Goal: Task Accomplishment & Management: Complete application form

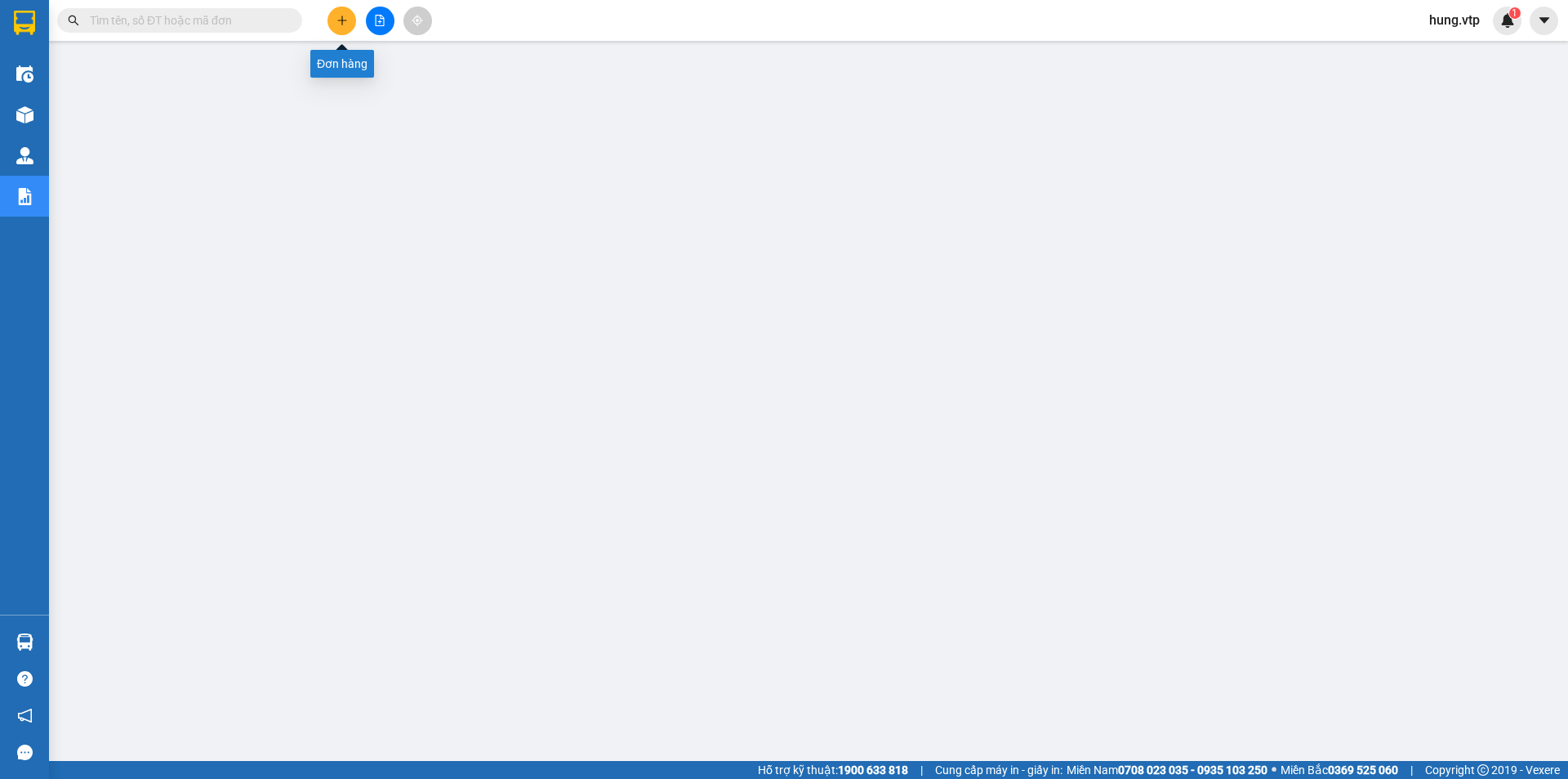
click at [345, 19] on icon "plus" at bounding box center [342, 21] width 11 height 11
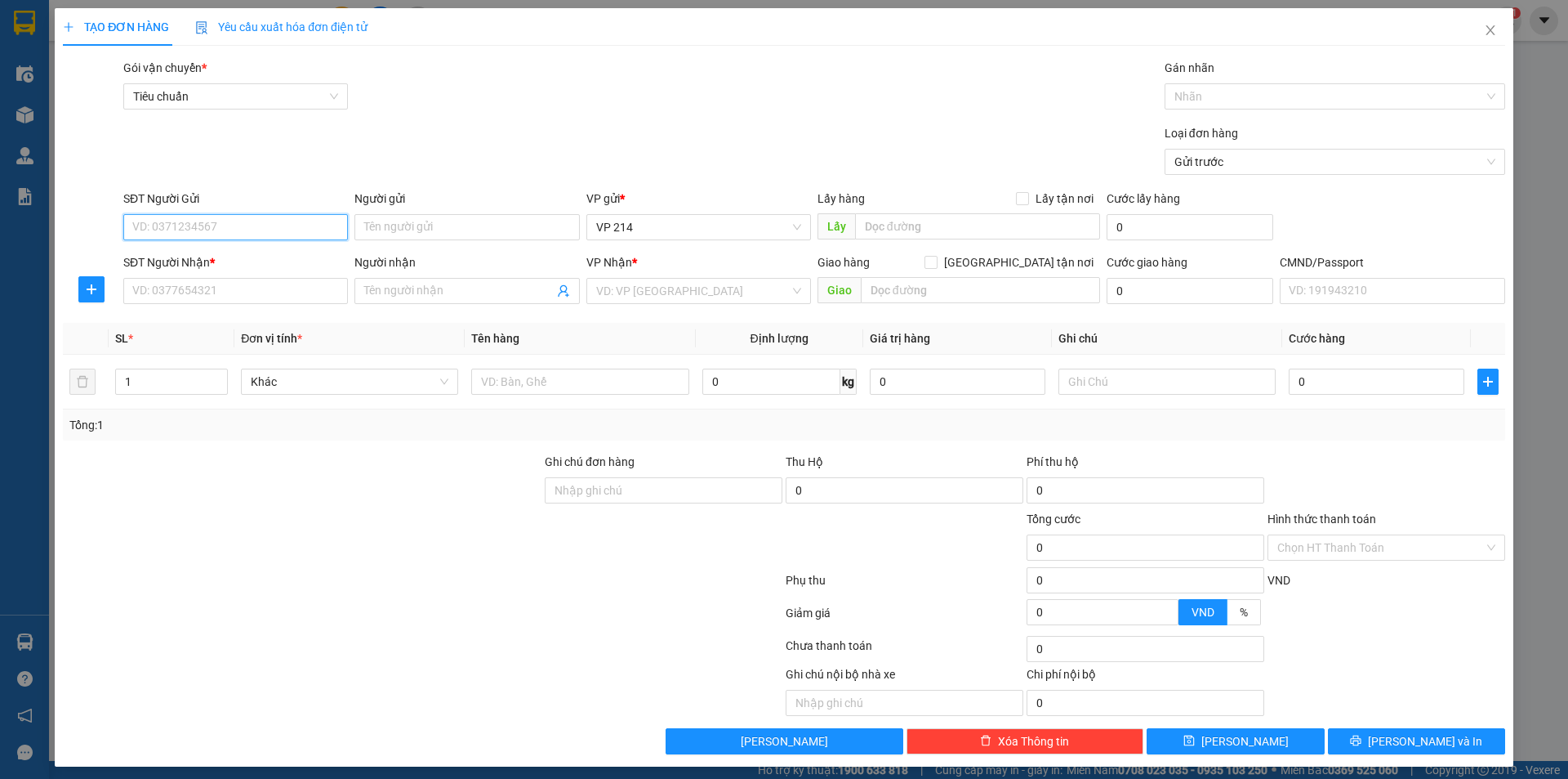
click at [240, 229] on input "SĐT Người Gửi" at bounding box center [235, 228] width 225 height 26
type input "0947860386"
type input "0989074232"
type input "cường"
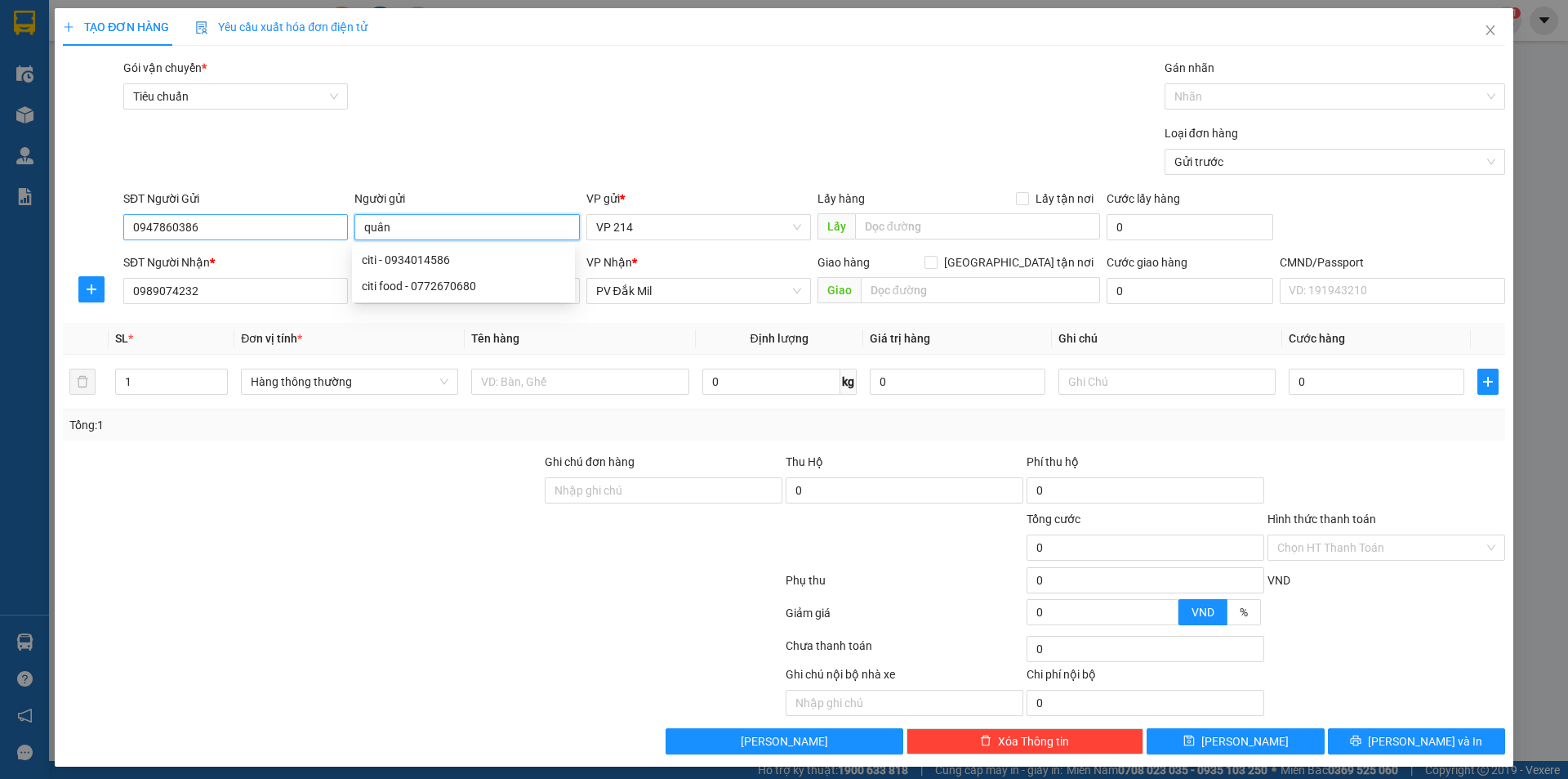
type input "quân"
type input "0979034225"
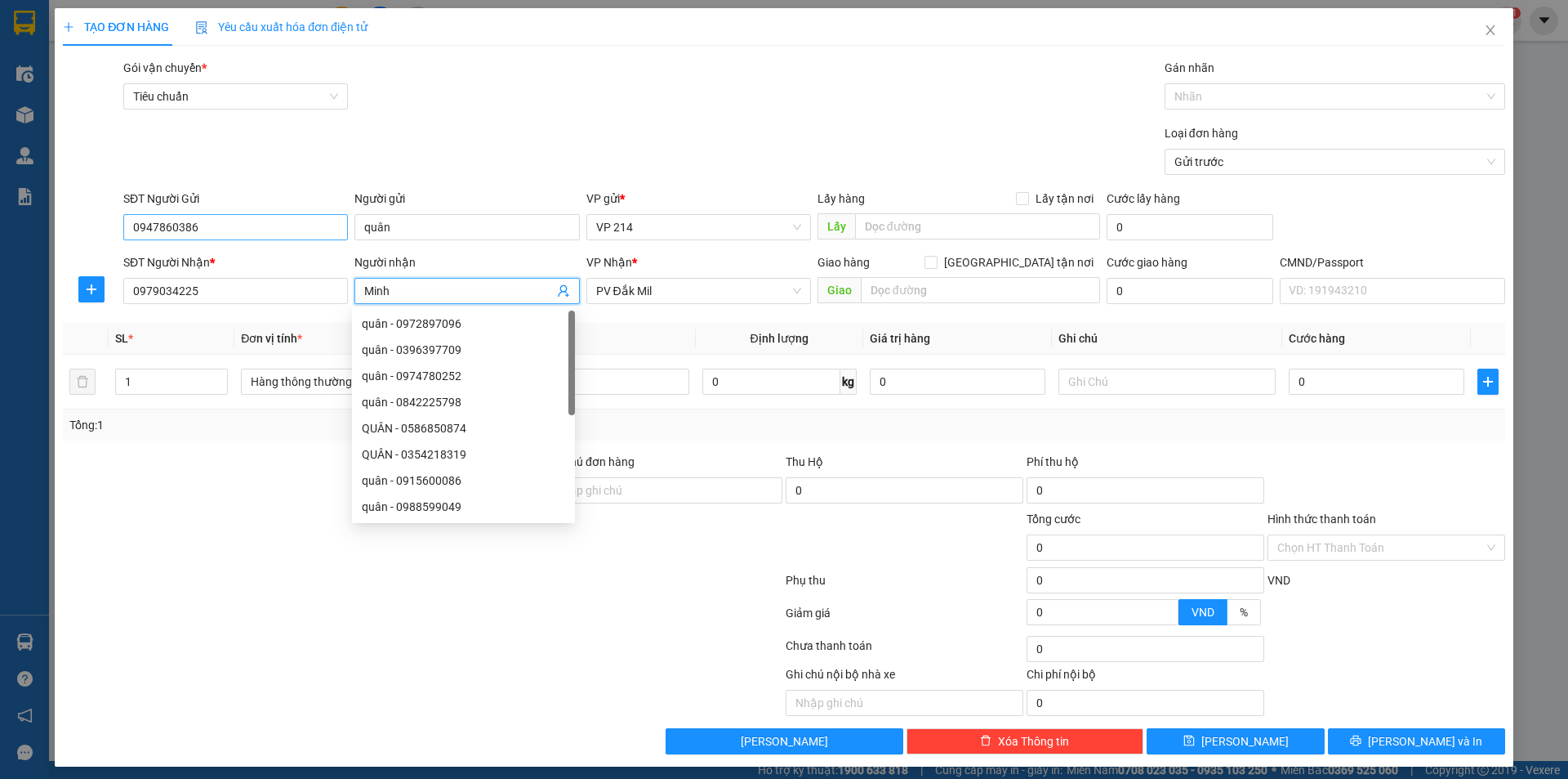
type input "Minh"
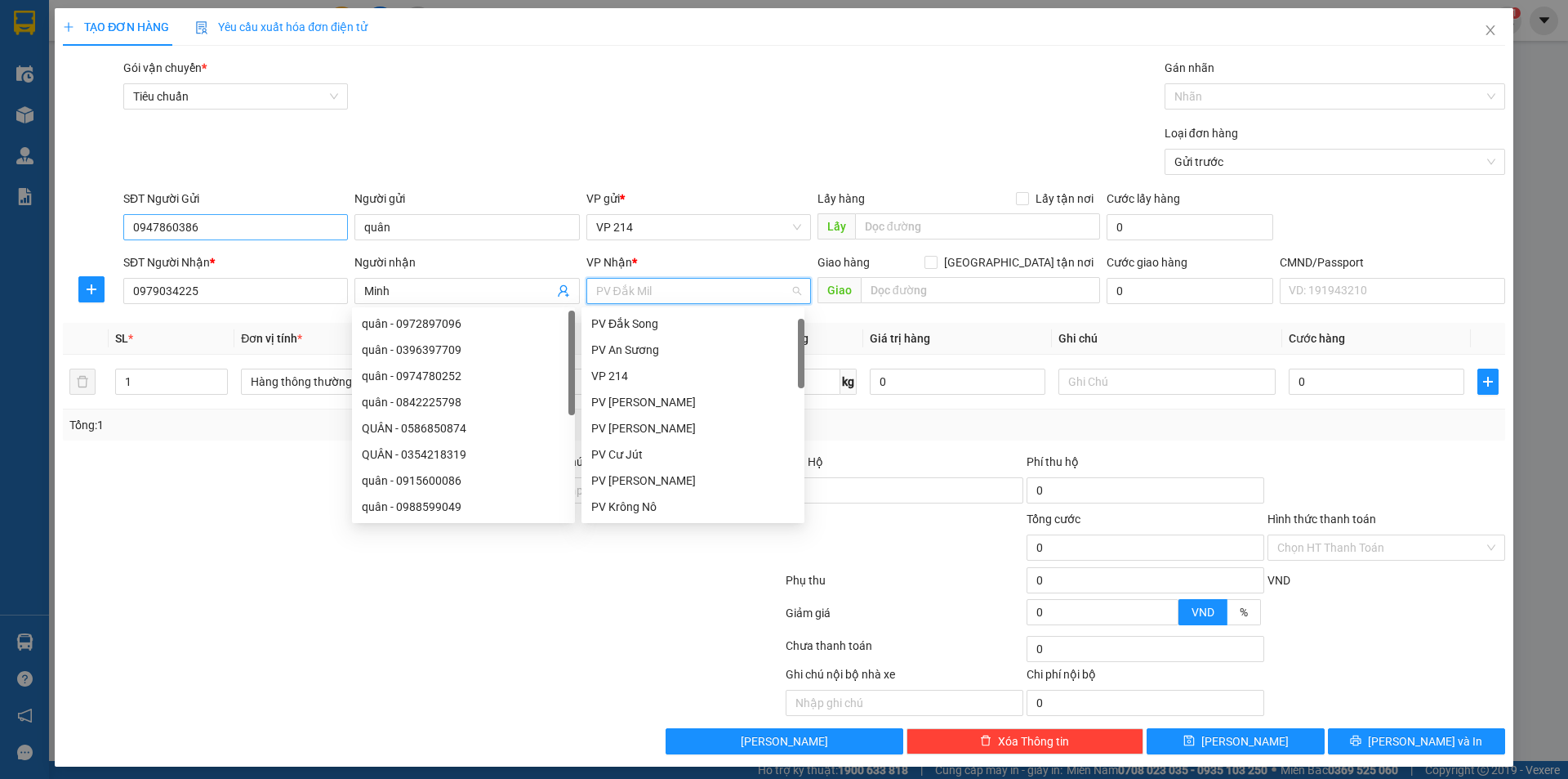
scroll to position [26, 0]
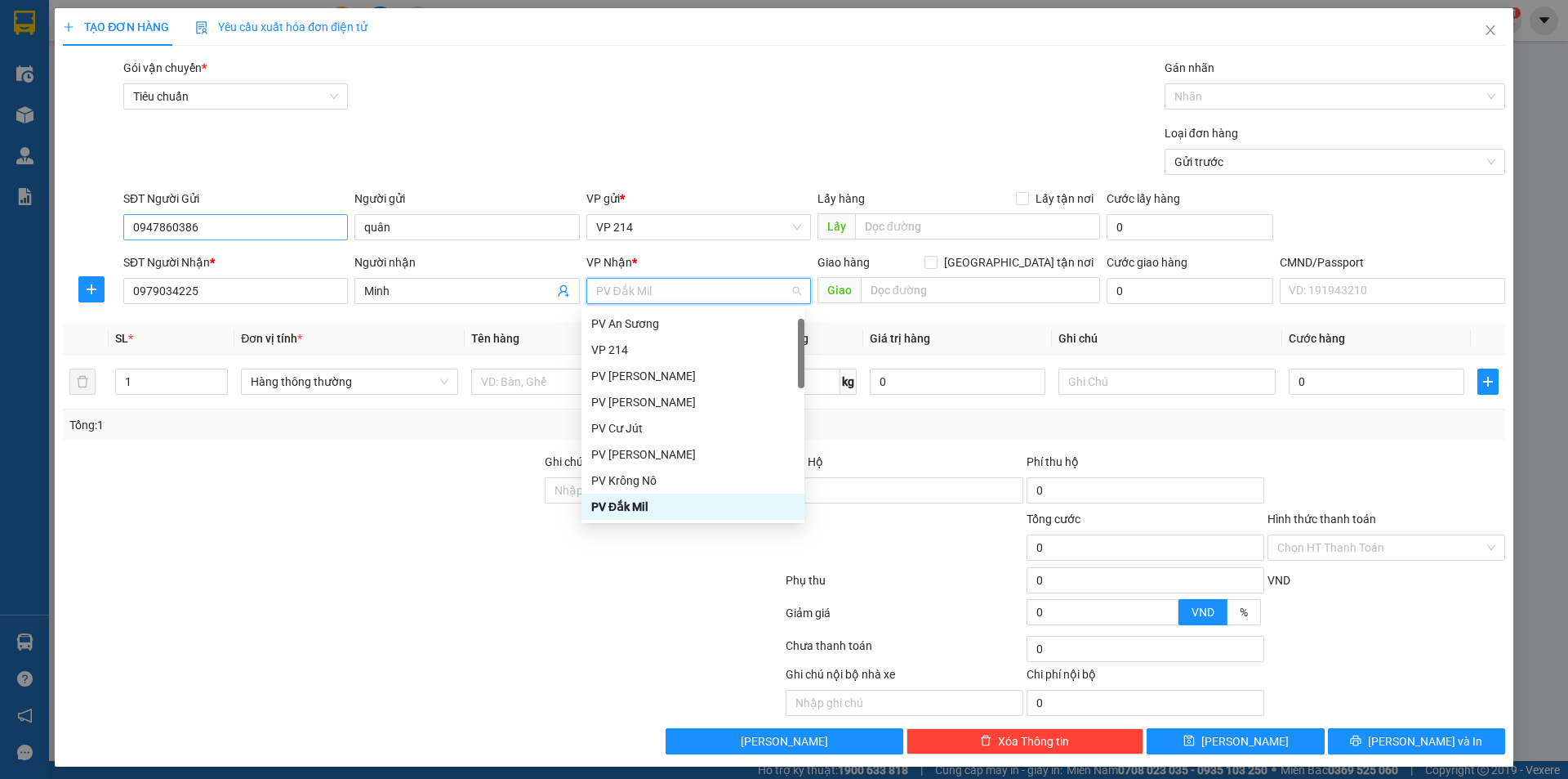
type input "d"
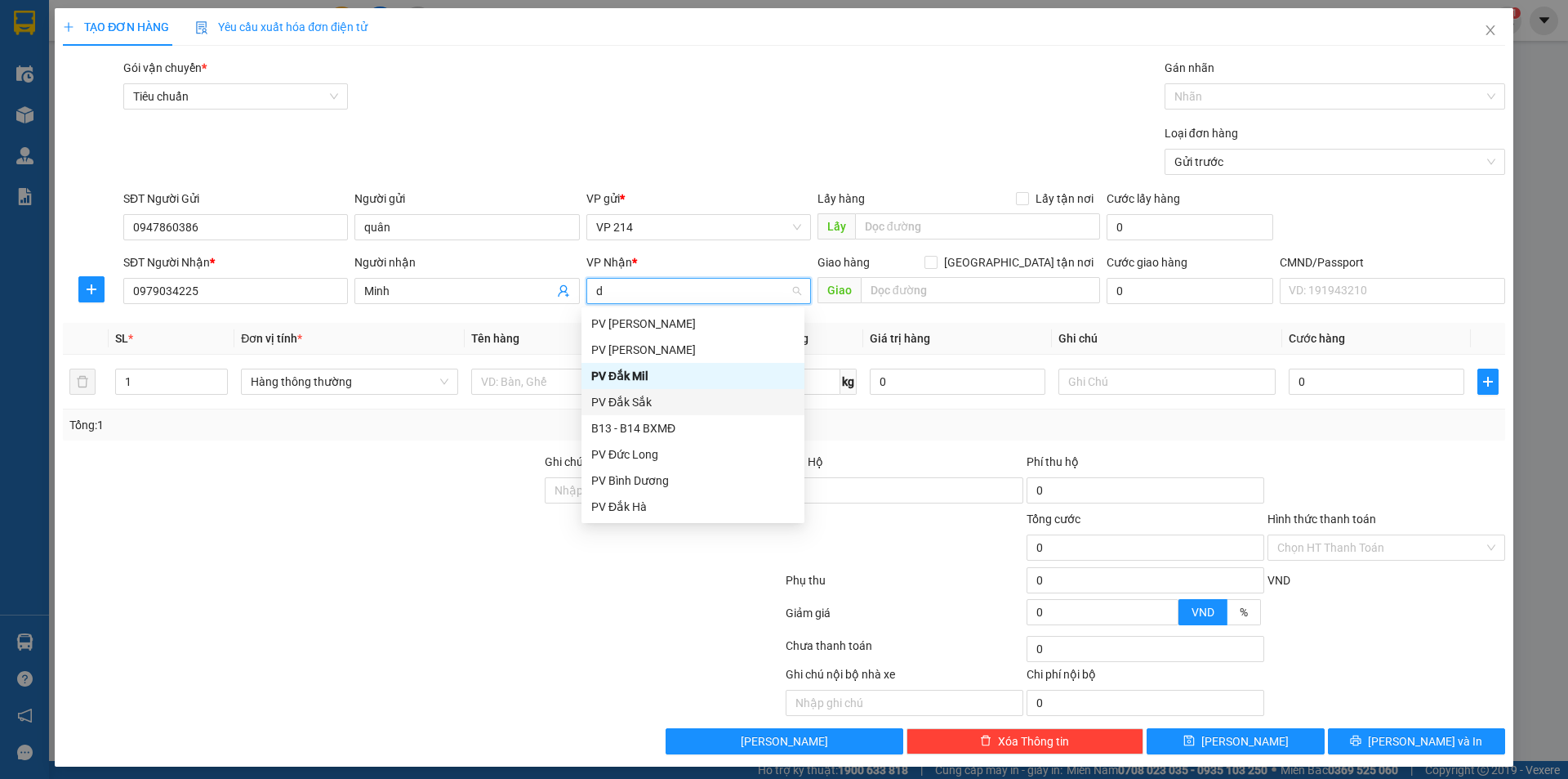
click at [615, 397] on div "PV Đắk Sắk" at bounding box center [693, 402] width 203 height 18
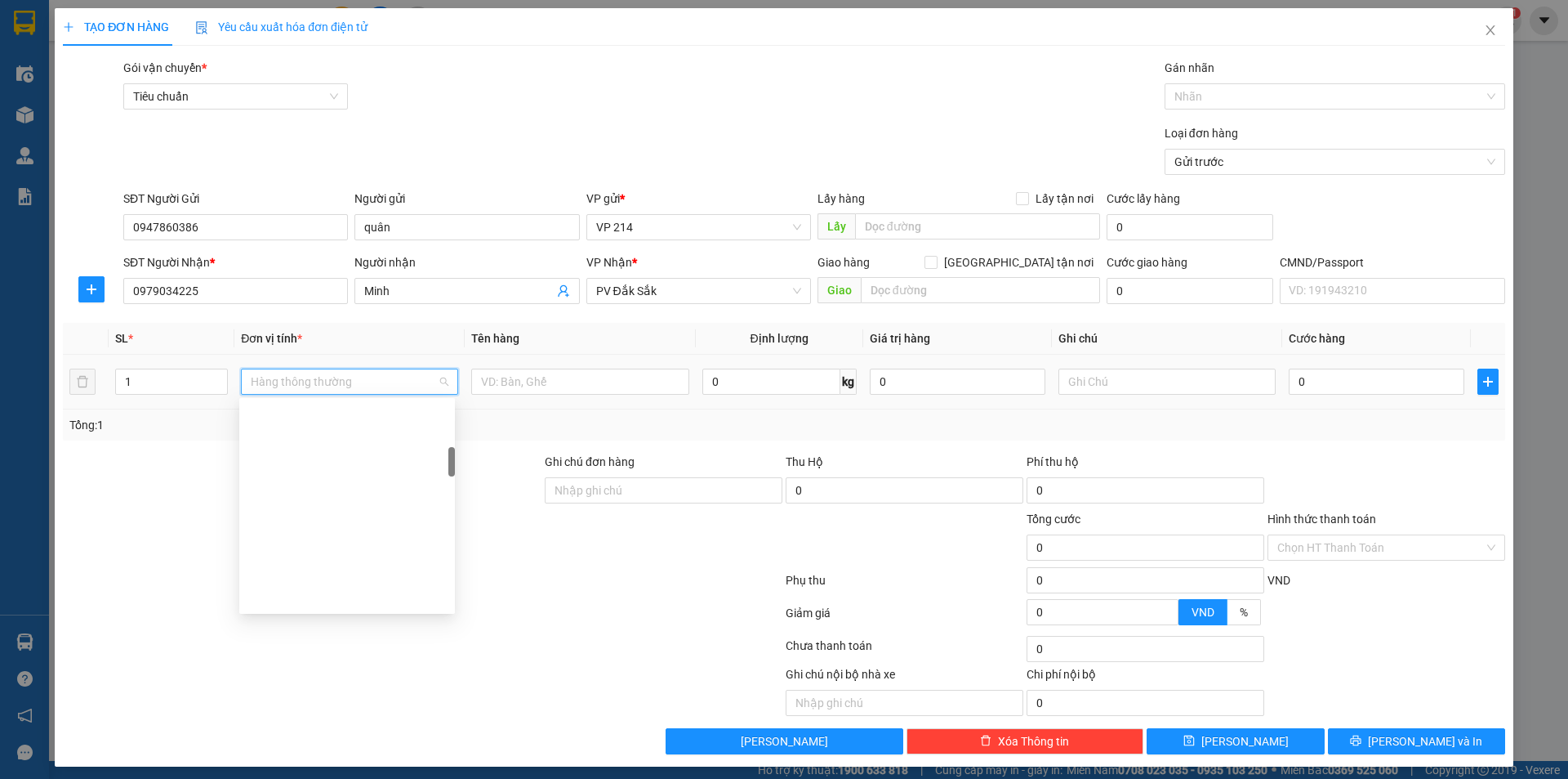
scroll to position [340, 0]
type input "gt"
type input "1 bì"
type input "3"
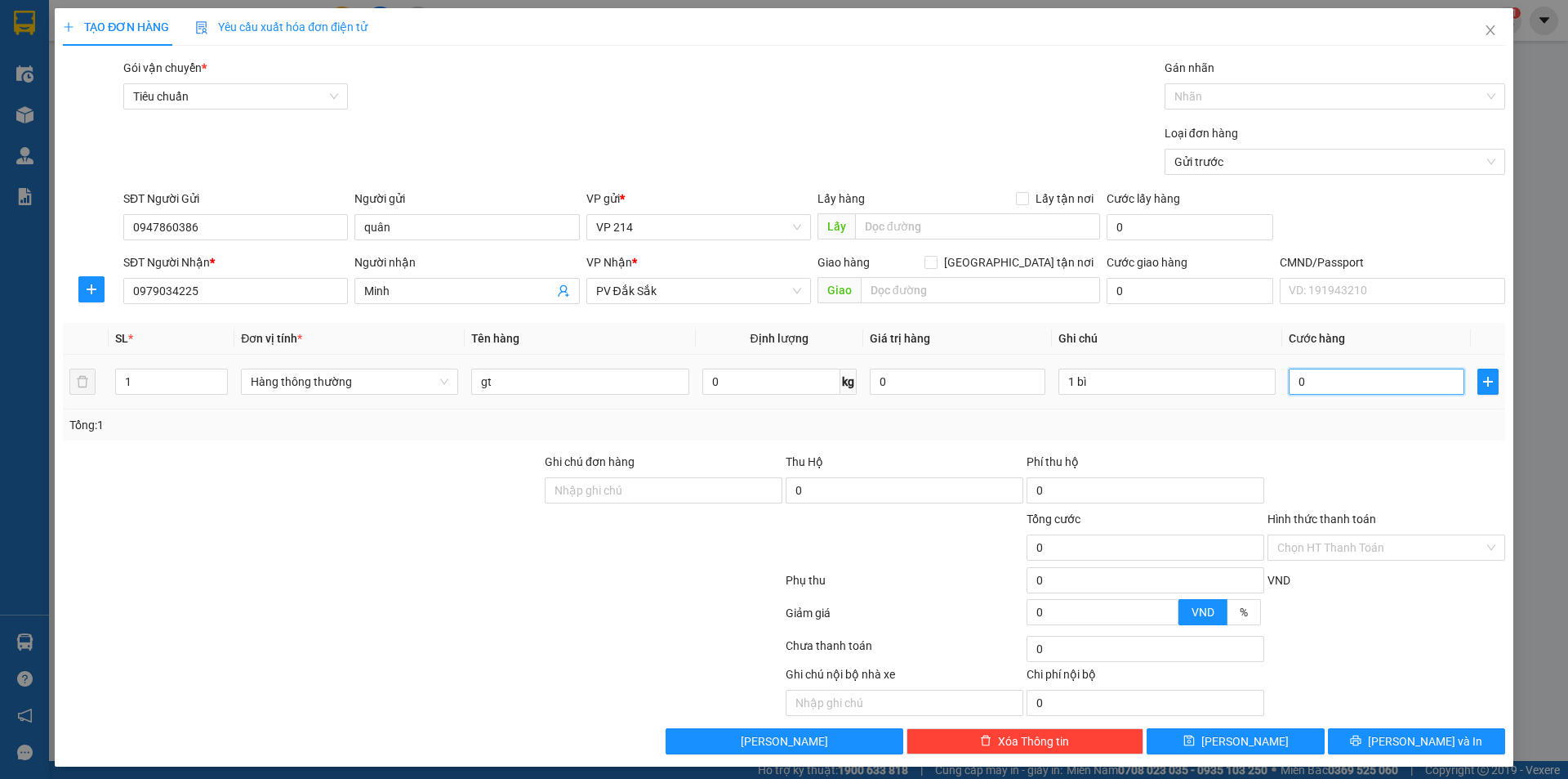
type input "3"
type input "30"
type input "300"
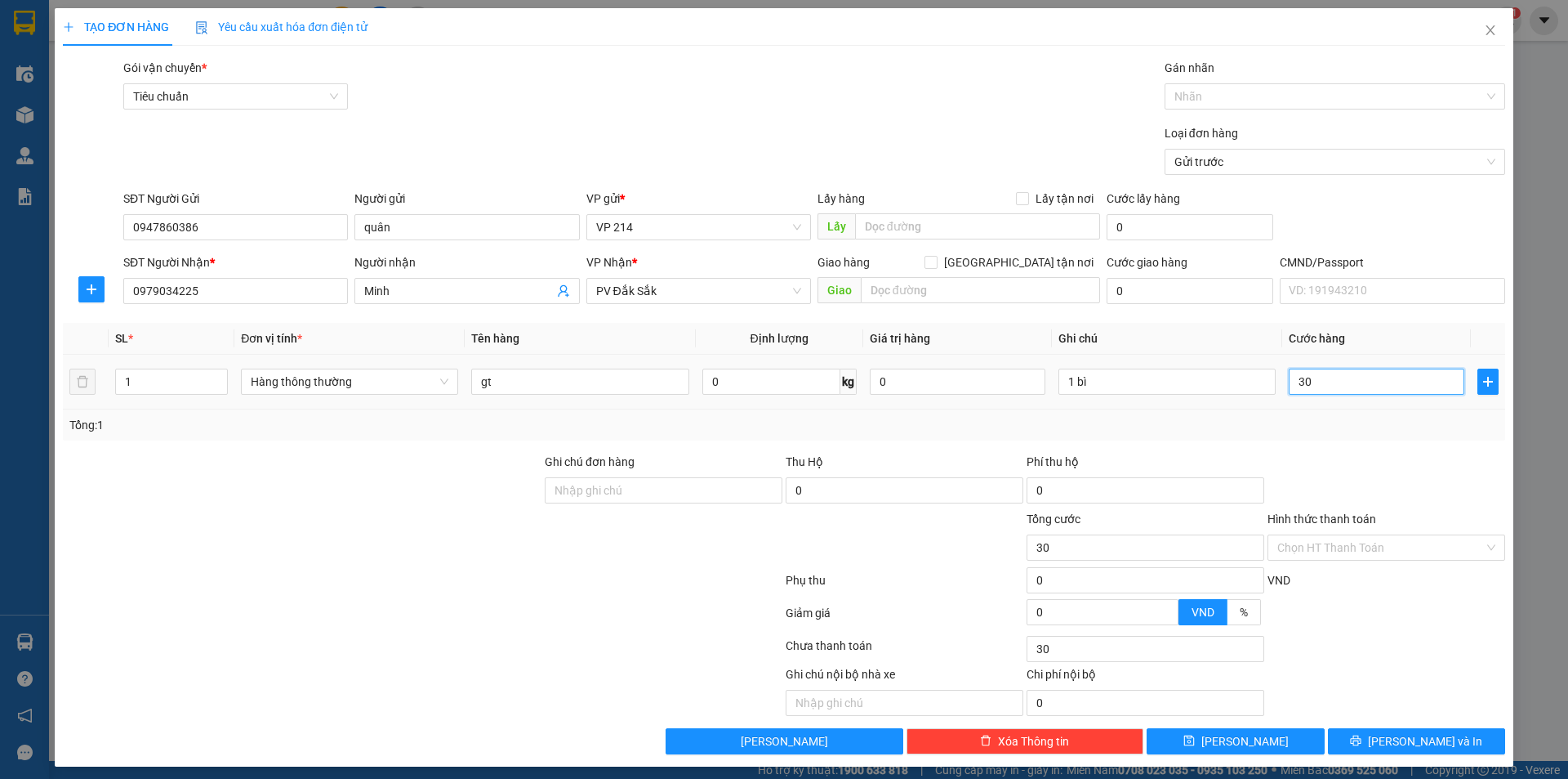
type input "300"
type input "3.000"
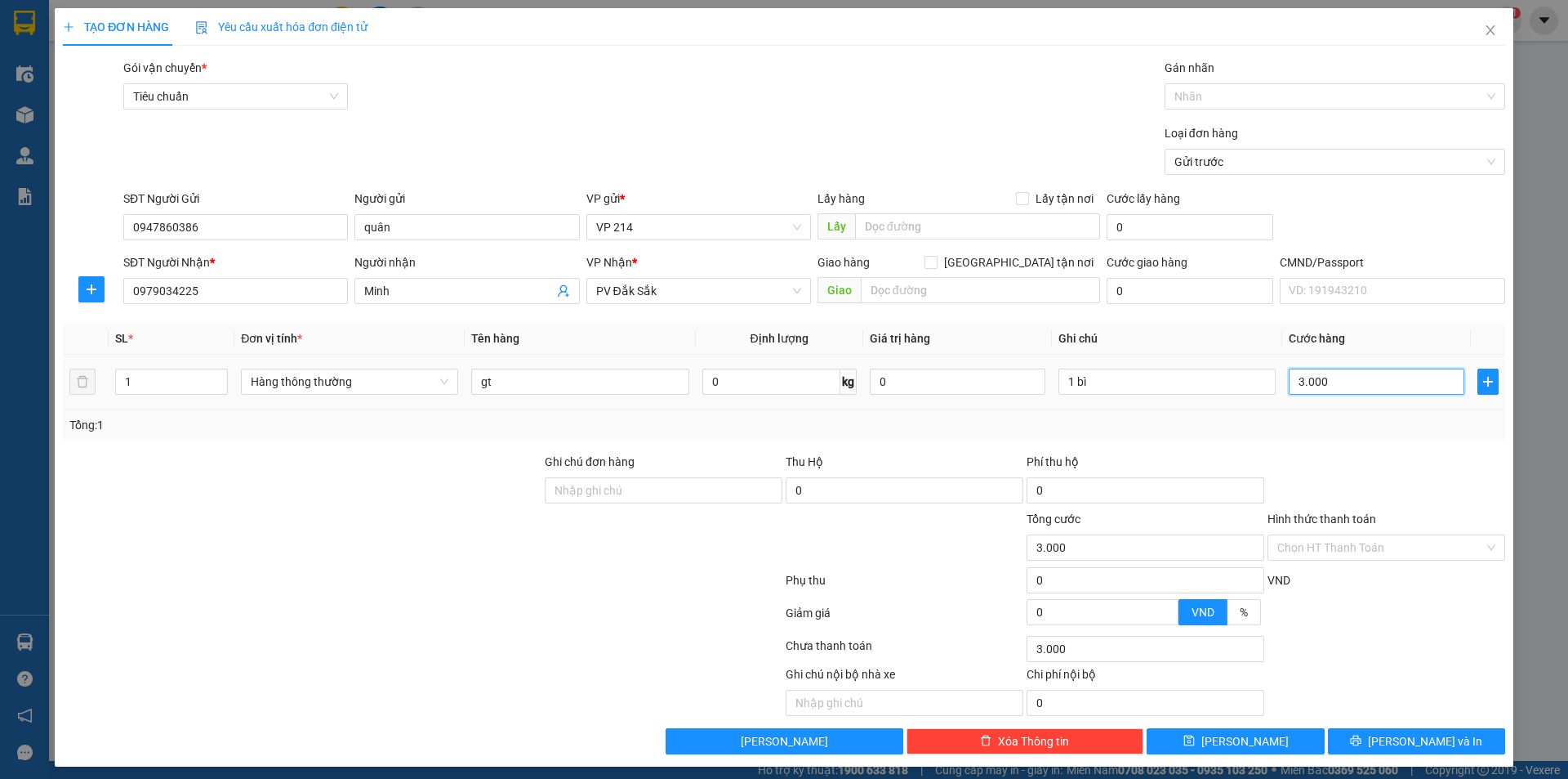
type input "30.000"
click at [1393, 735] on span "[PERSON_NAME] và In" at bounding box center [1426, 740] width 115 height 18
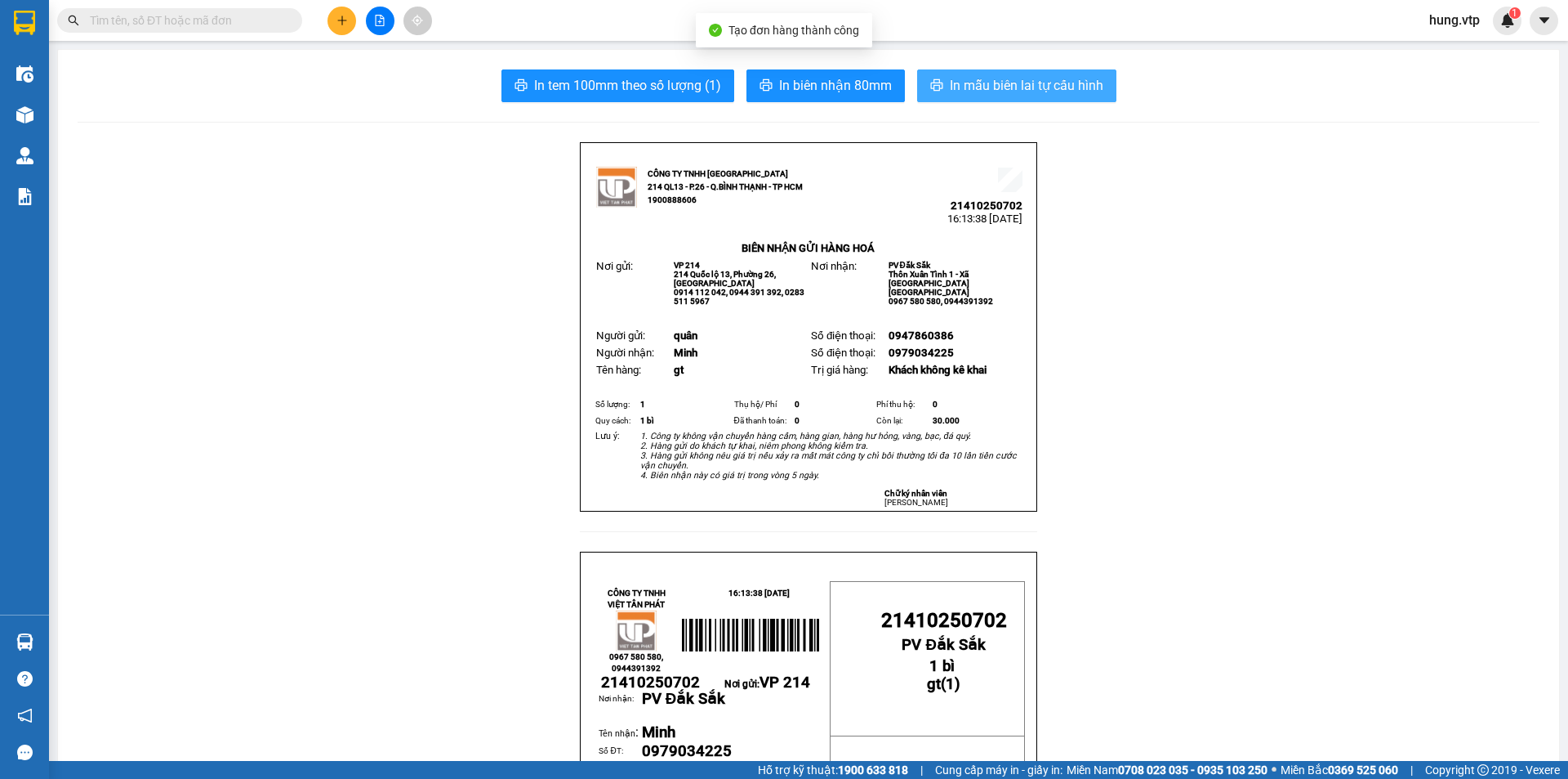
click at [993, 85] on span "In mẫu biên lai tự cấu hình" at bounding box center [1026, 86] width 153 height 21
click at [169, 21] on input "text" at bounding box center [186, 20] width 193 height 18
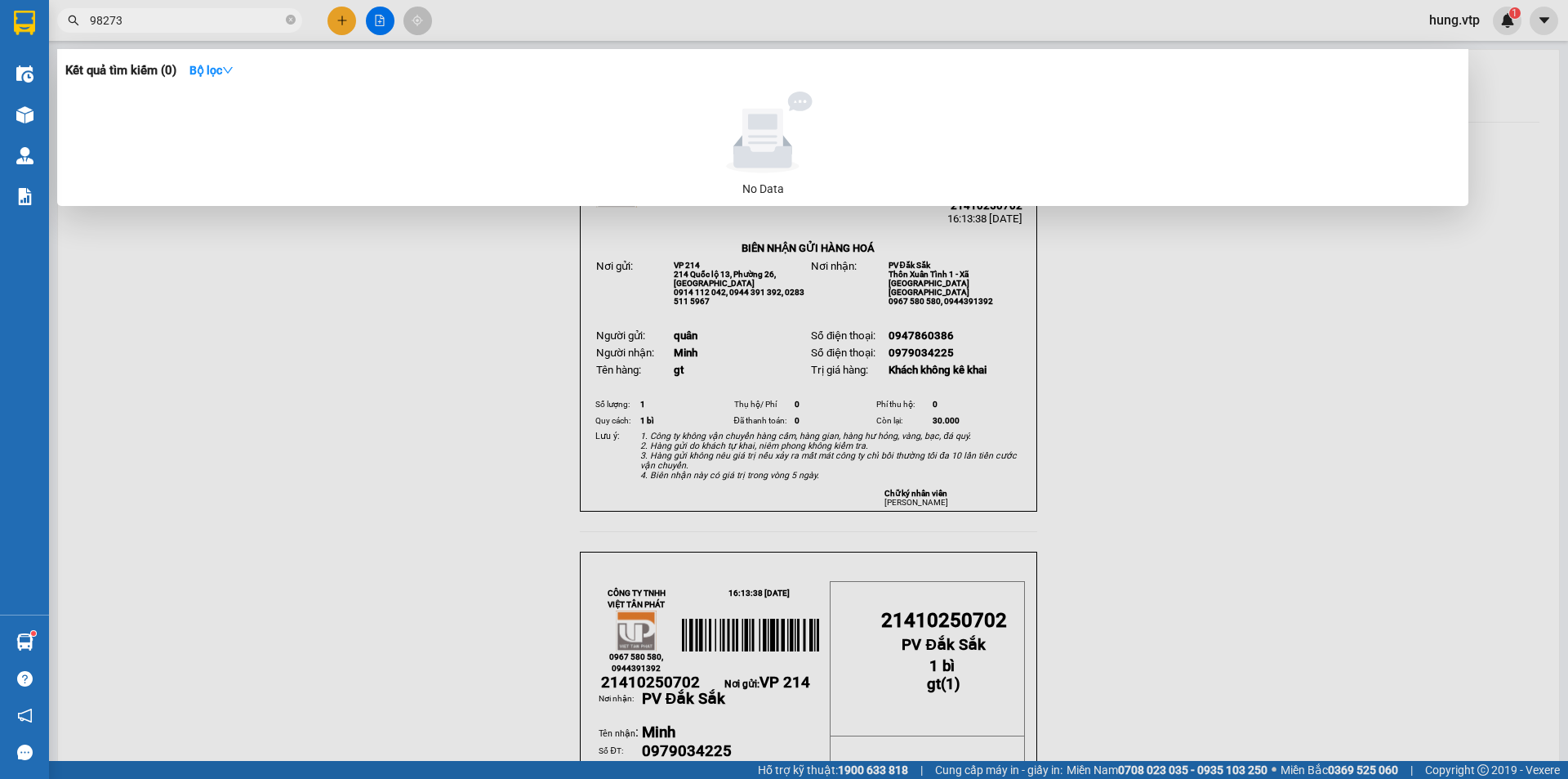
type input "98273"
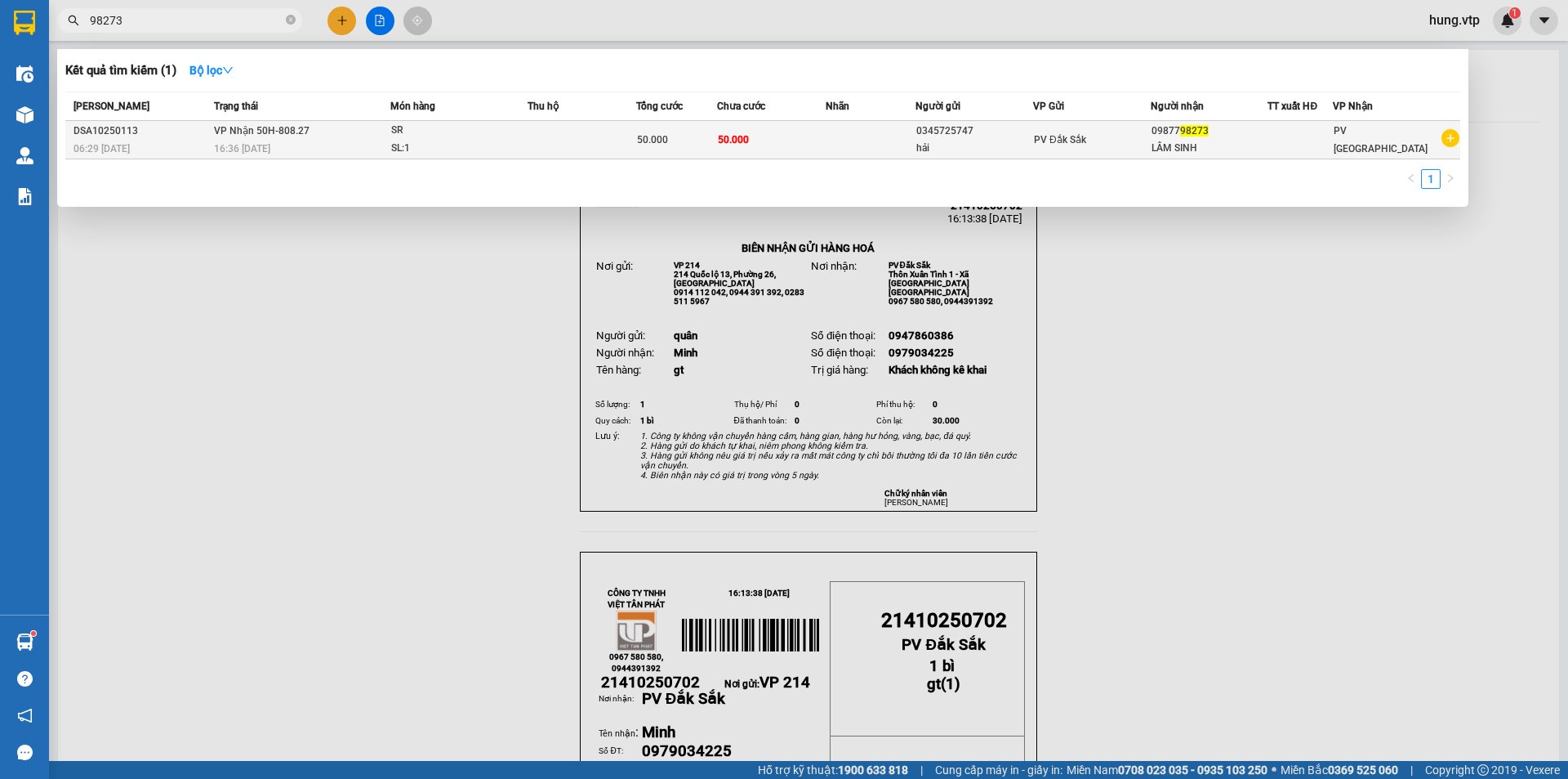
click at [503, 131] on div "SR" at bounding box center [452, 130] width 122 height 18
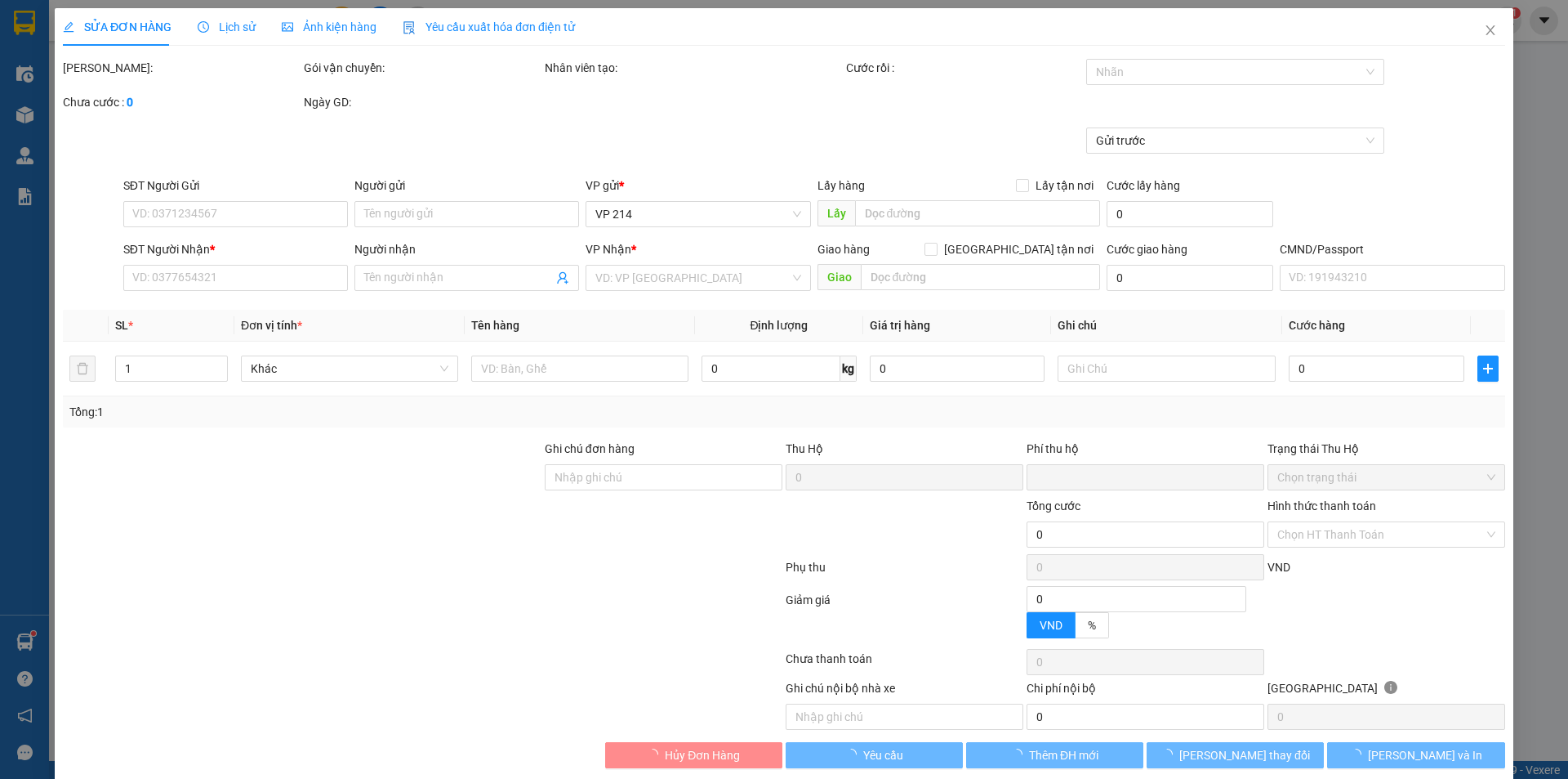
type input "2.500"
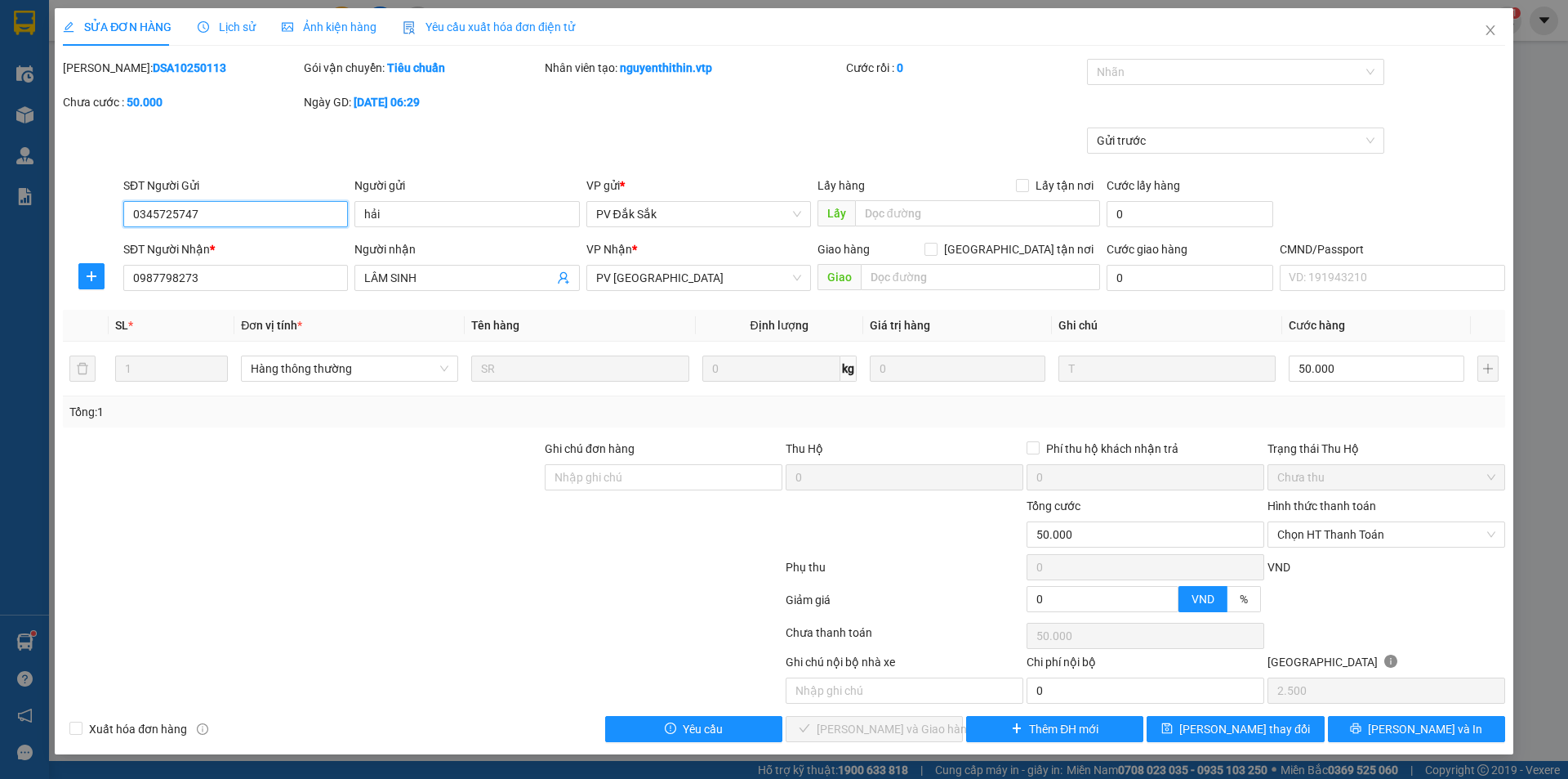
type input "0345725747"
type input "hải"
type input "0987798273"
type input "LÂM SINH"
type input "0"
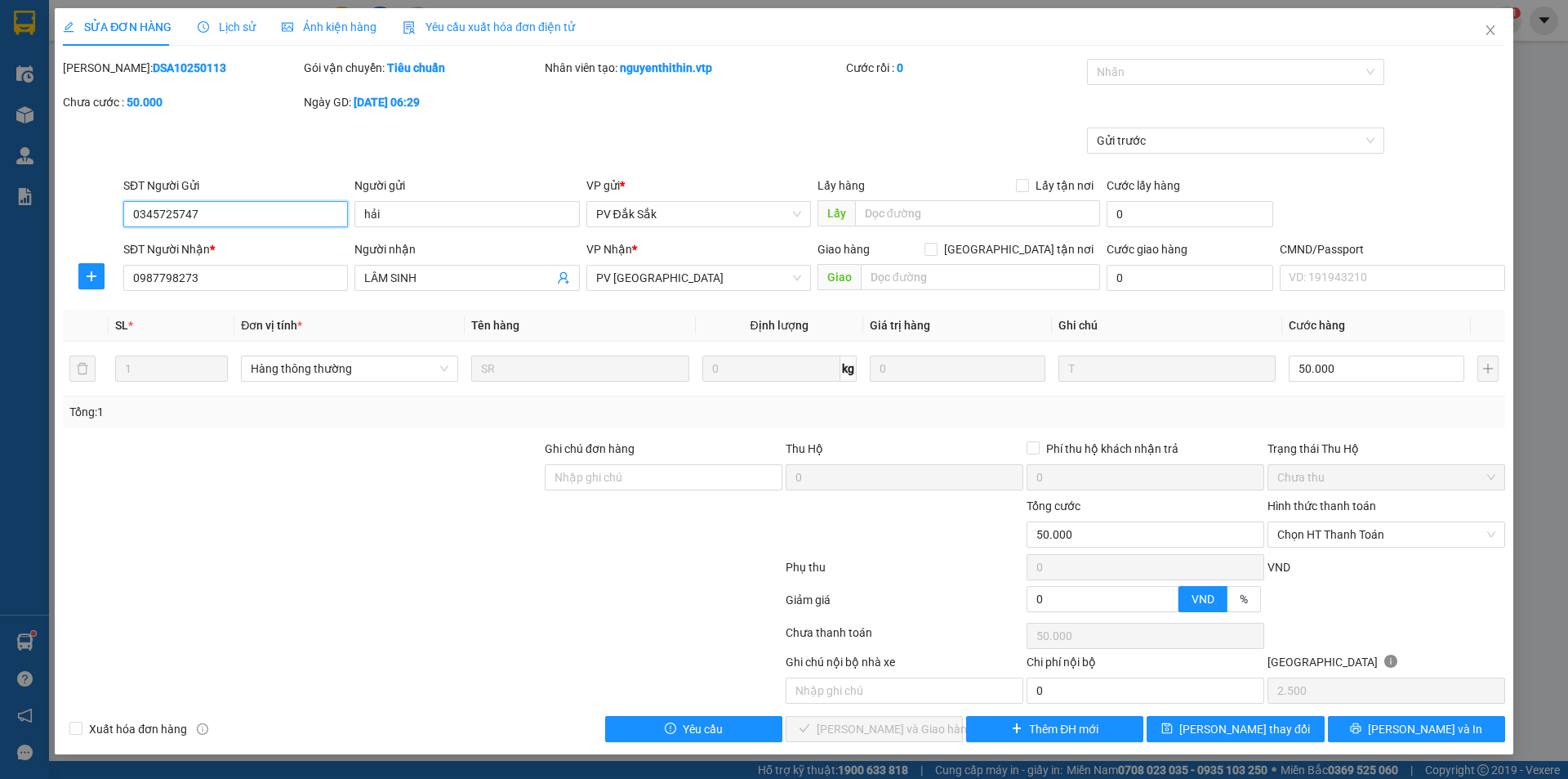
type input "50.000"
click at [1407, 735] on span "[PERSON_NAME] và In" at bounding box center [1426, 728] width 115 height 18
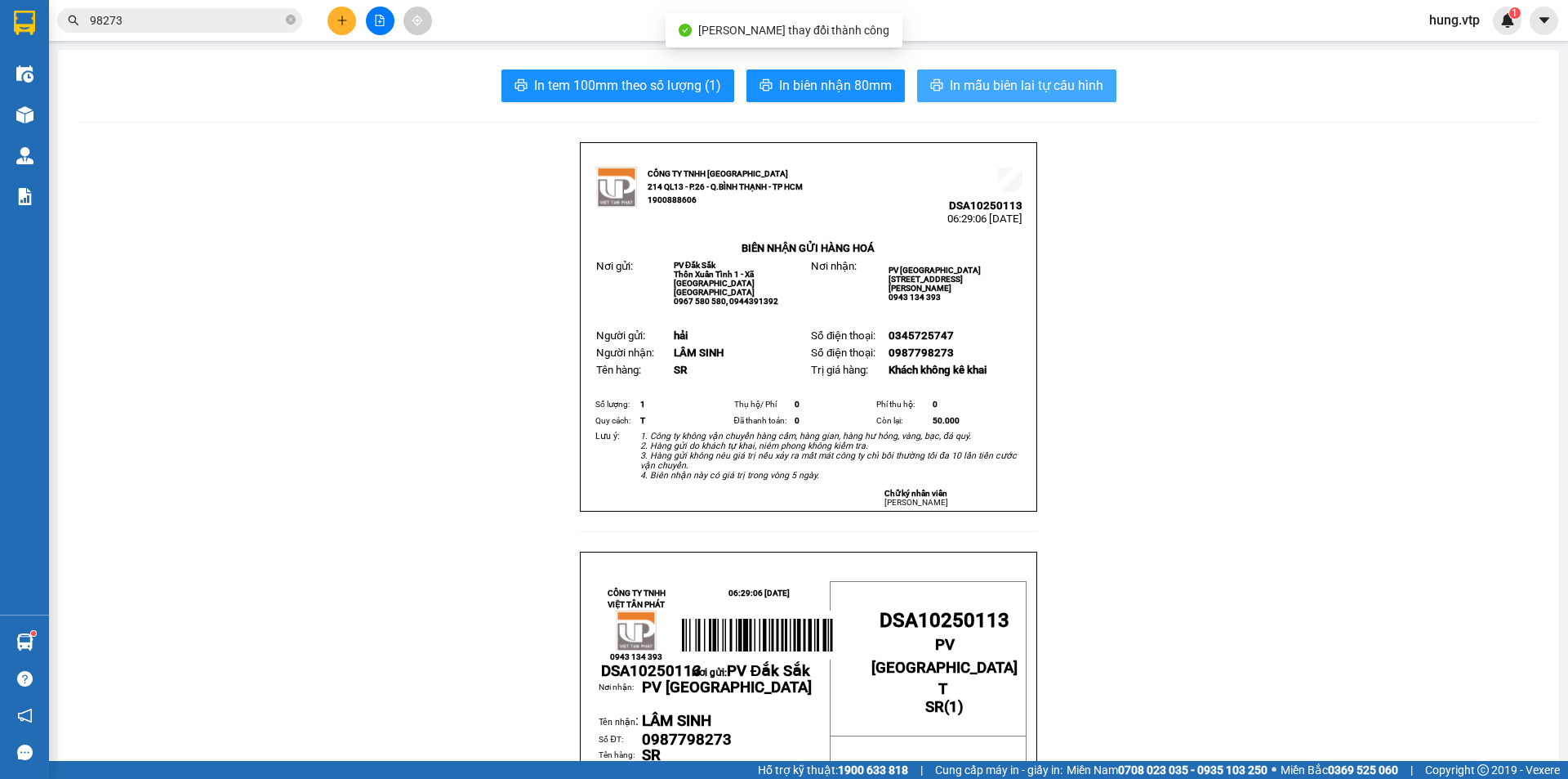
click at [1022, 84] on span "In mẫu biên lai tự cấu hình" at bounding box center [1026, 86] width 153 height 21
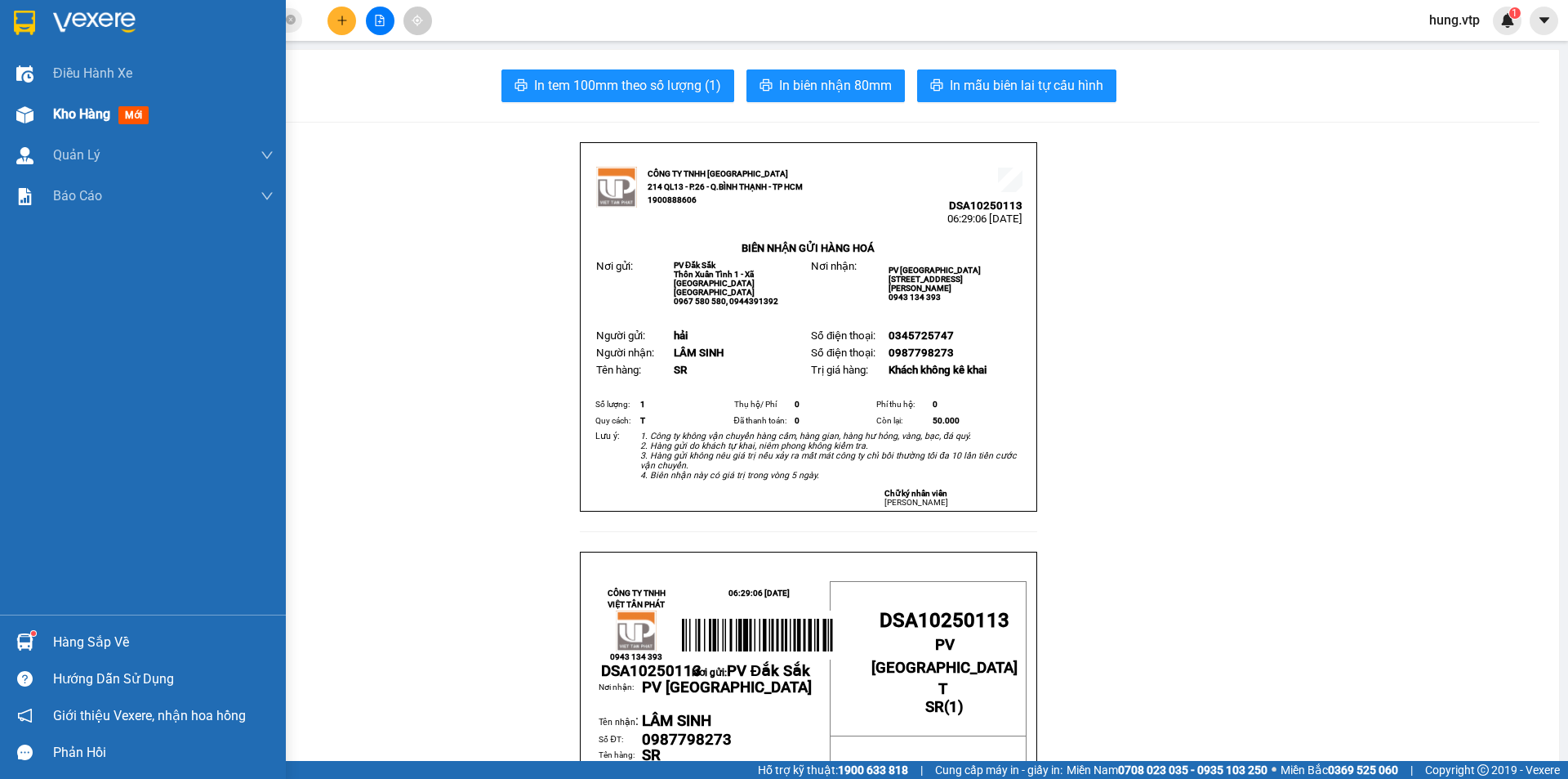
click at [39, 112] on div at bounding box center [24, 115] width 28 height 28
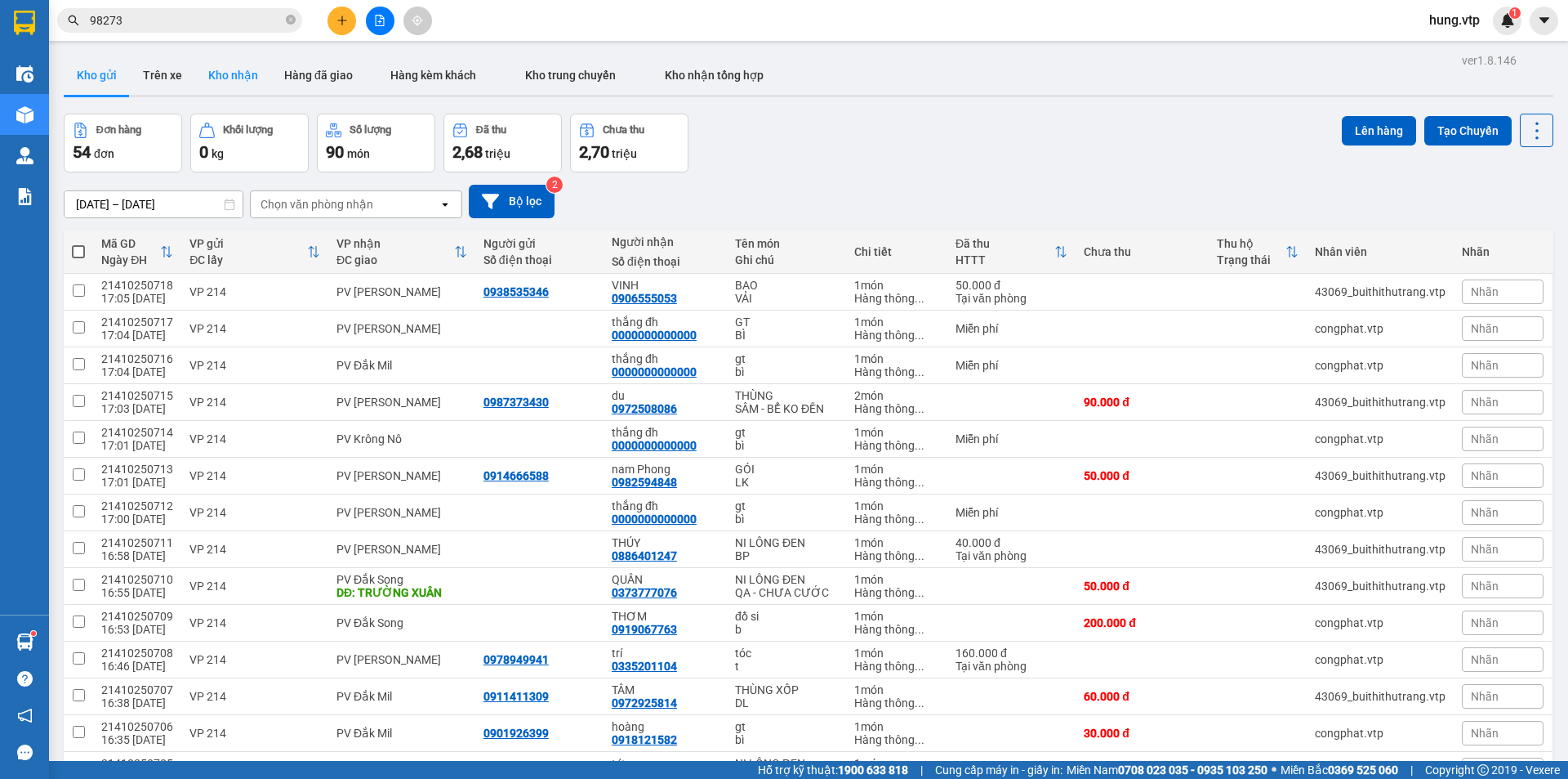
click at [226, 72] on button "Kho nhận" at bounding box center [233, 75] width 76 height 40
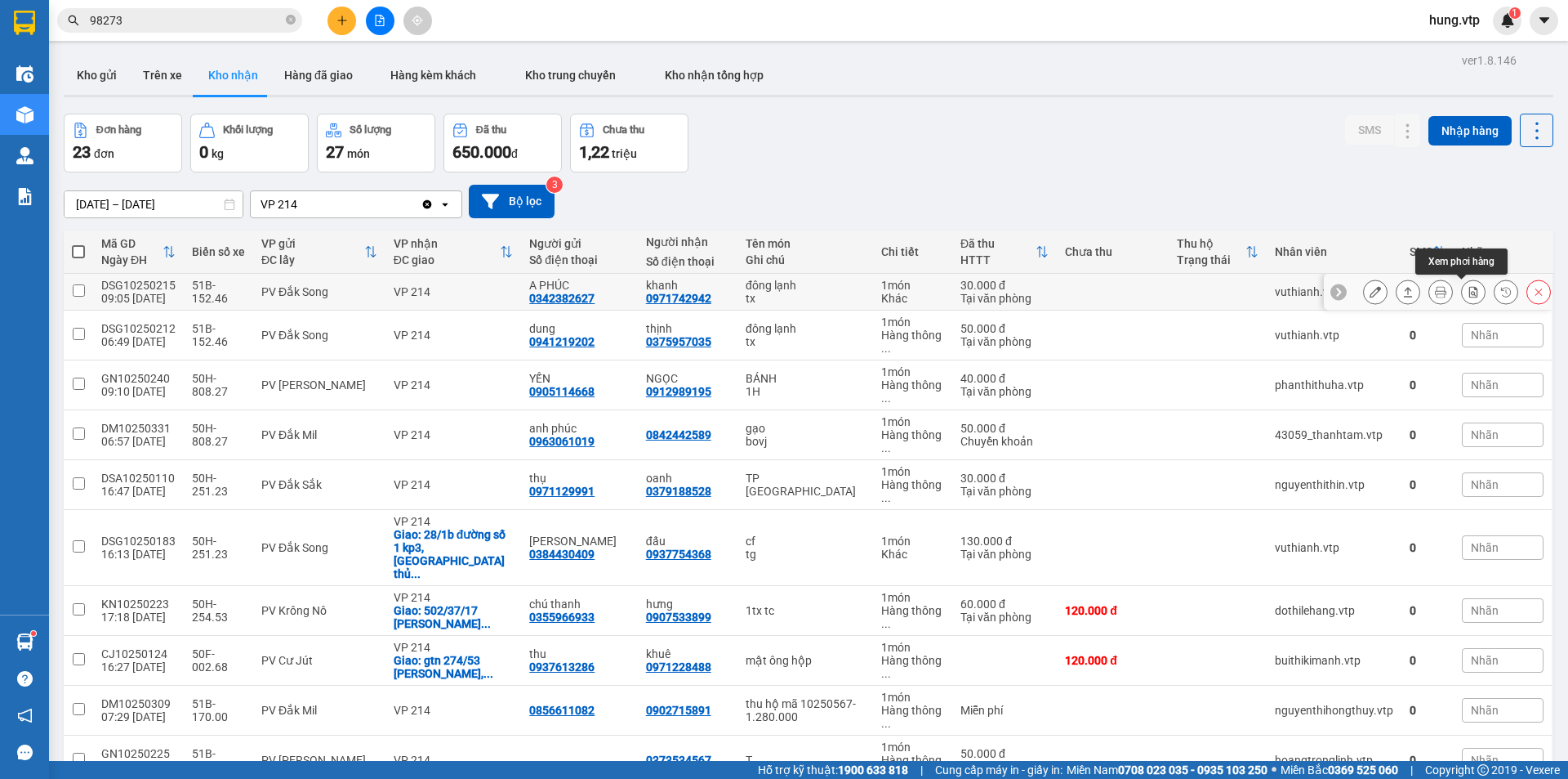
click at [1468, 289] on icon at bounding box center [1474, 292] width 11 height 11
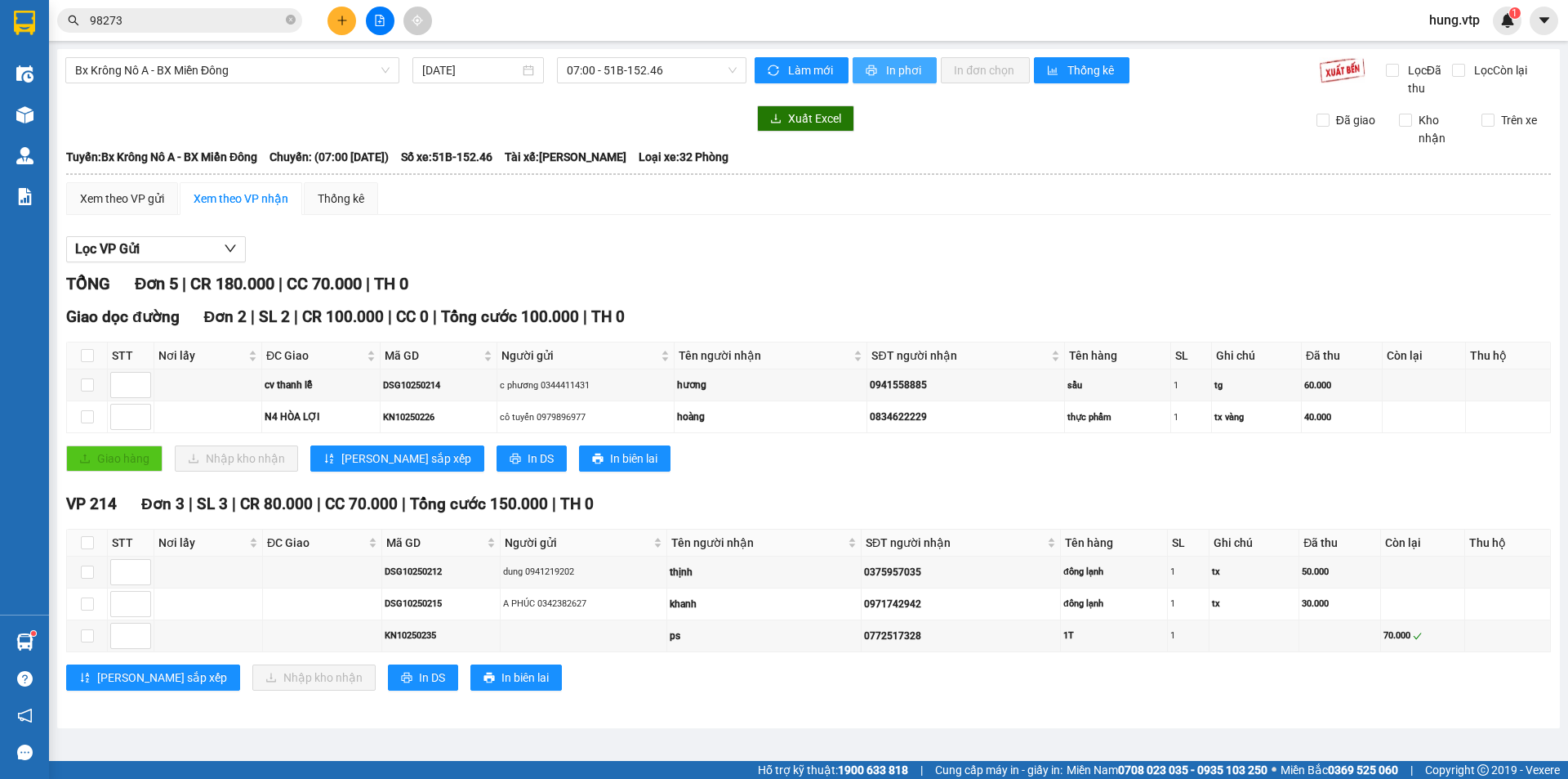
click at [898, 68] on span "In phơi" at bounding box center [905, 70] width 38 height 18
